Goal: Information Seeking & Learning: Learn about a topic

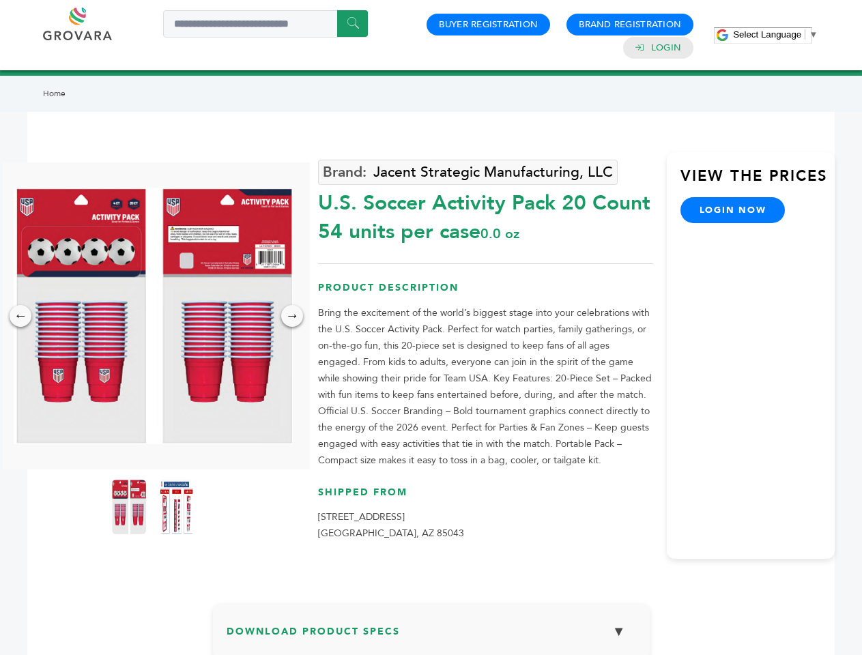
click at [776, 34] on span "Select Language" at bounding box center [767, 34] width 68 height 10
click at [153, 316] on img at bounding box center [153, 316] width 279 height 257
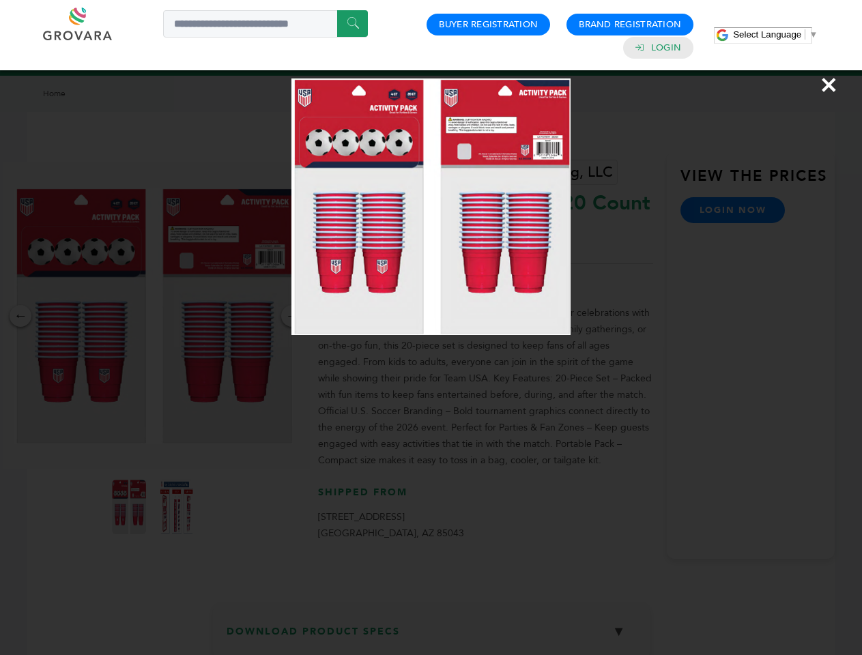
click at [20, 316] on div "×" at bounding box center [431, 327] width 862 height 655
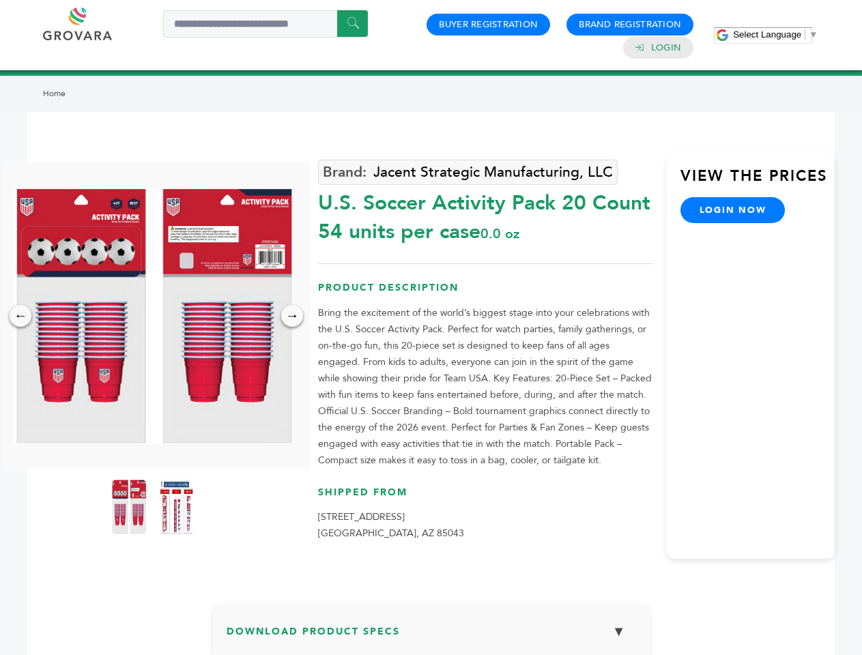
click at [292, 316] on div "→" at bounding box center [292, 316] width 22 height 22
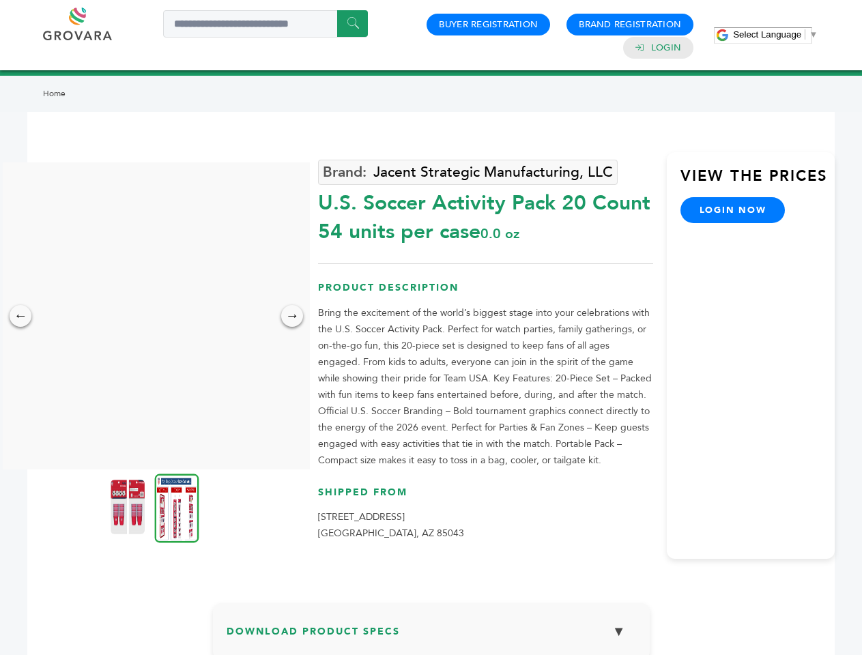
click at [129, 507] on img at bounding box center [128, 507] width 34 height 55
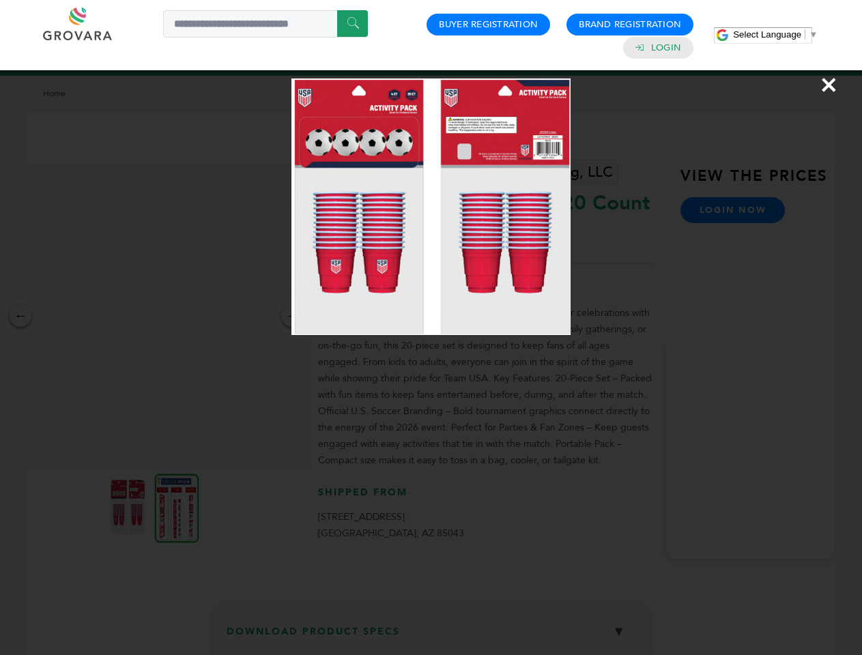
click at [177, 507] on div "×" at bounding box center [431, 327] width 862 height 655
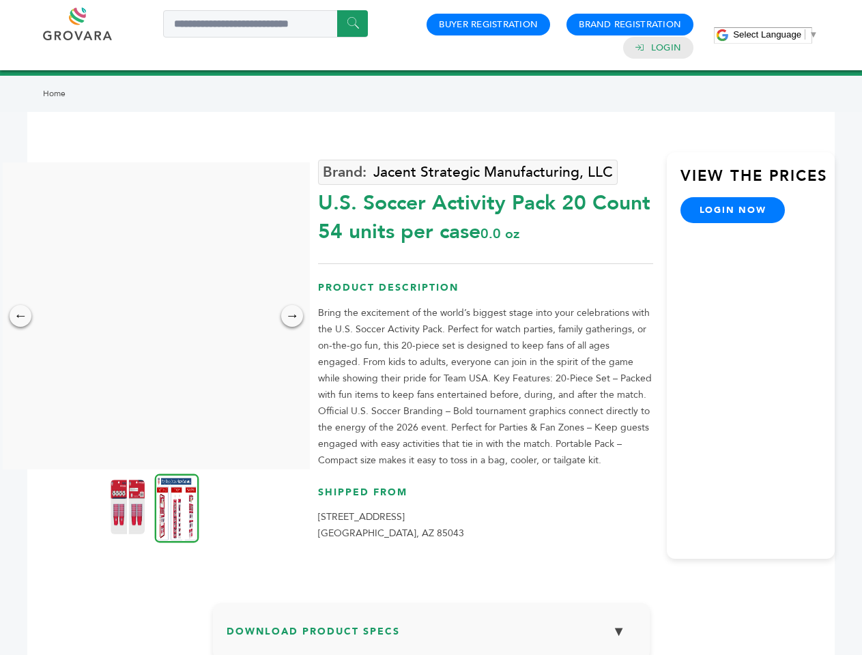
click at [431, 636] on h3 "Download Product Specs ▼" at bounding box center [432, 637] width 410 height 40
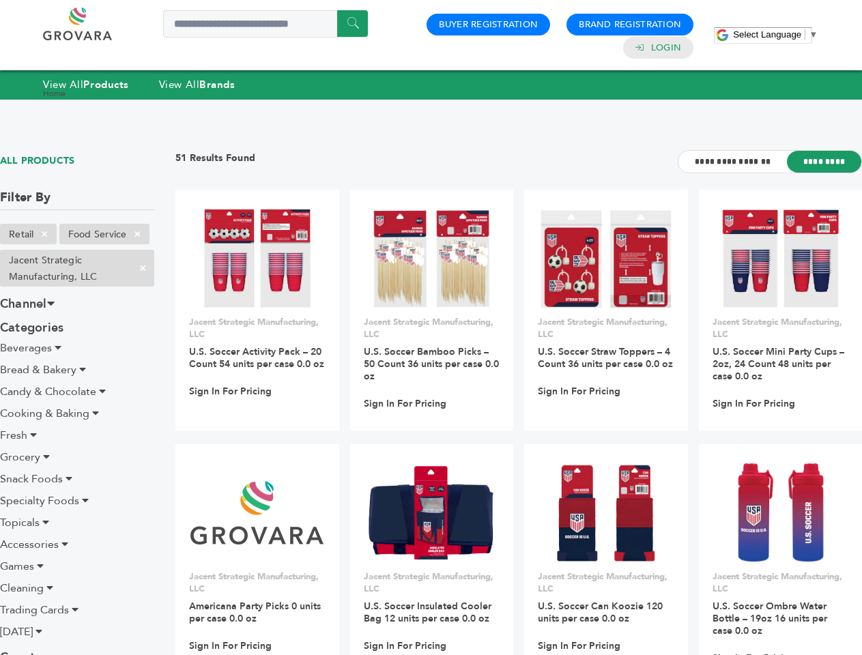
click at [776, 34] on span "Select Language" at bounding box center [767, 34] width 68 height 10
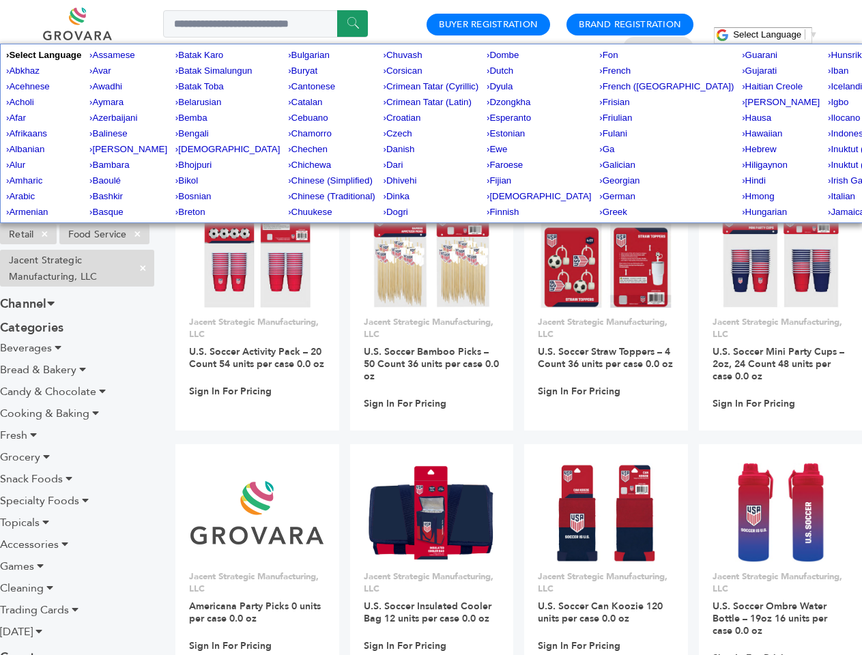
click at [45, 234] on span "×" at bounding box center [44, 234] width 23 height 16
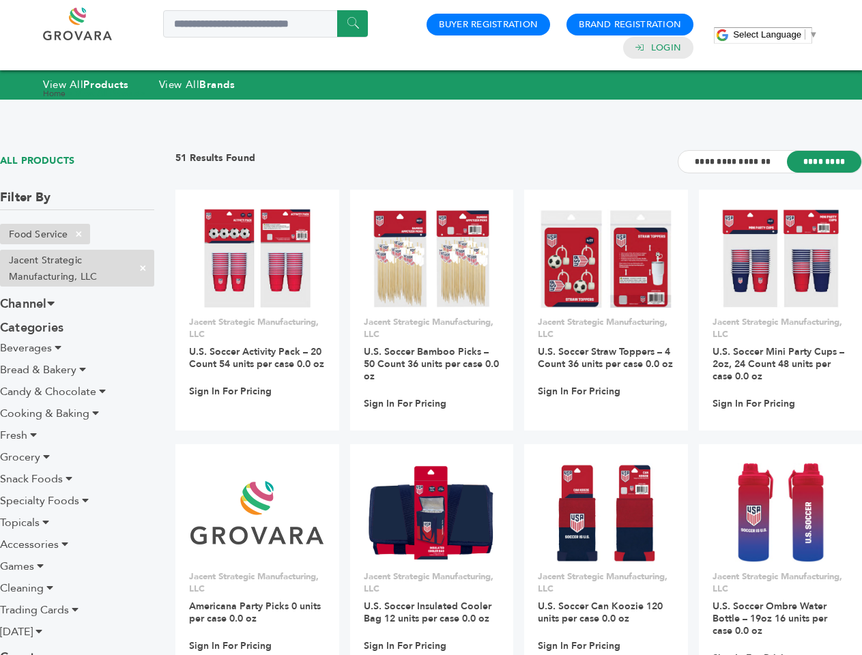
click at [138, 234] on ul "Retail × Food Service × Jacent Strategic Manufacturing, LLC ×" at bounding box center [77, 258] width 154 height 68
click at [143, 268] on span "×" at bounding box center [143, 268] width 23 height 16
